Goal: Navigation & Orientation: Find specific page/section

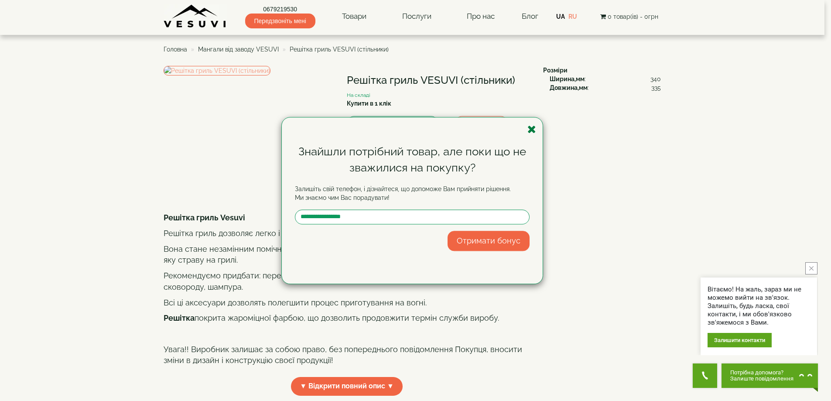
click at [531, 130] on icon "button" at bounding box center [531, 129] width 9 height 11
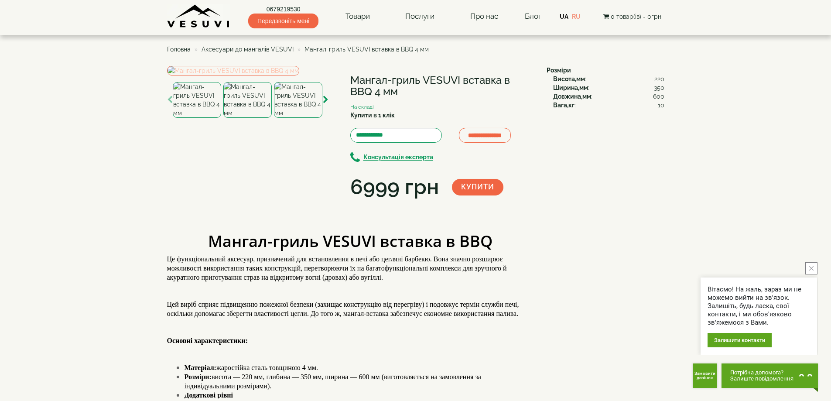
click at [249, 75] on img at bounding box center [233, 71] width 132 height 10
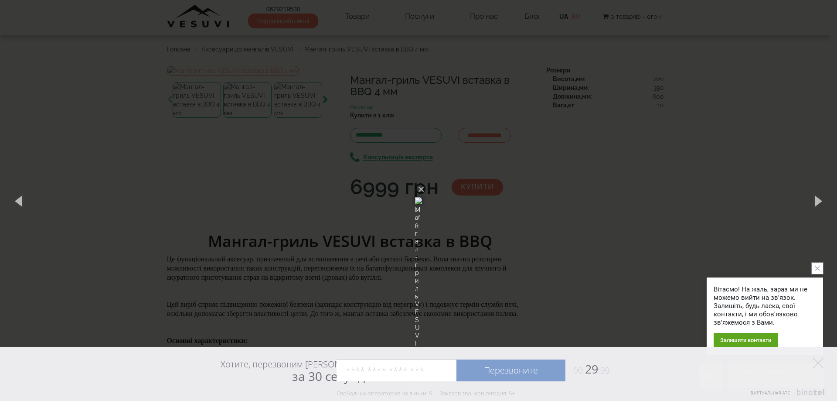
click at [605, 176] on div "× Мангал-гриль VESUVI вставка в BBQ 4 мм 1 of 6 Loading..." at bounding box center [418, 200] width 837 height 401
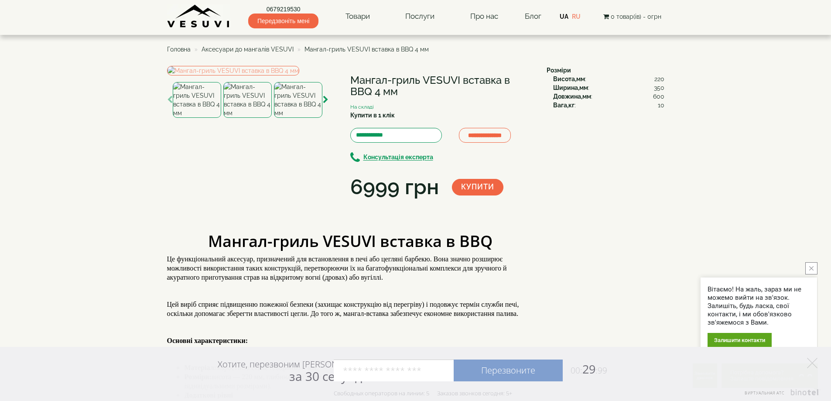
click at [207, 23] on img at bounding box center [198, 16] width 63 height 24
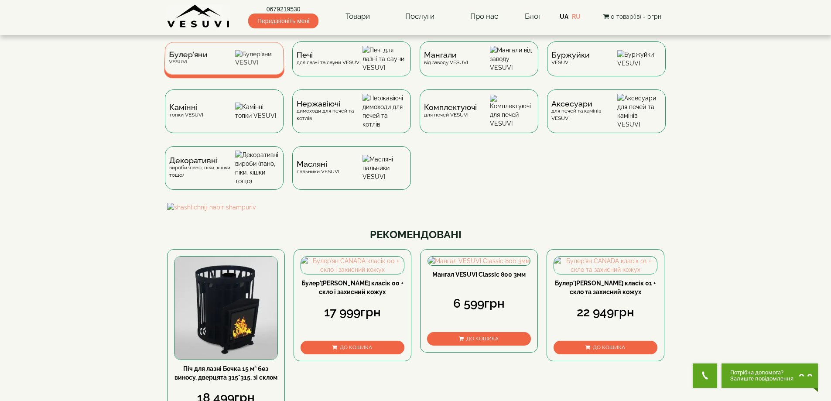
click at [231, 65] on div "Булер'яни VESUVI" at bounding box center [224, 58] width 120 height 33
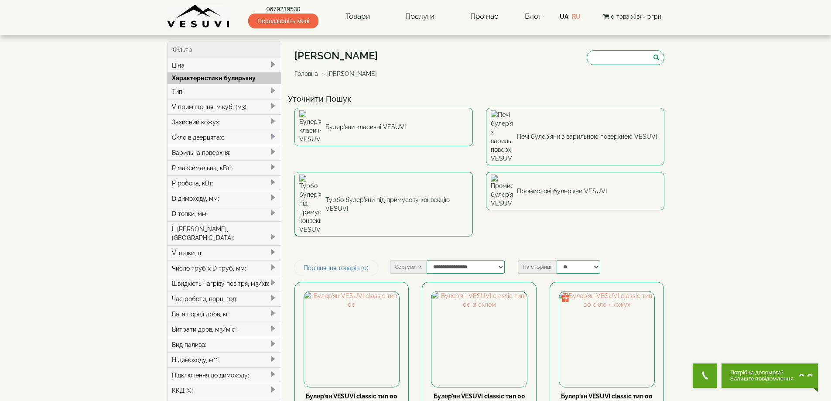
scroll to position [44, 0]
